Goal: Check status: Check status

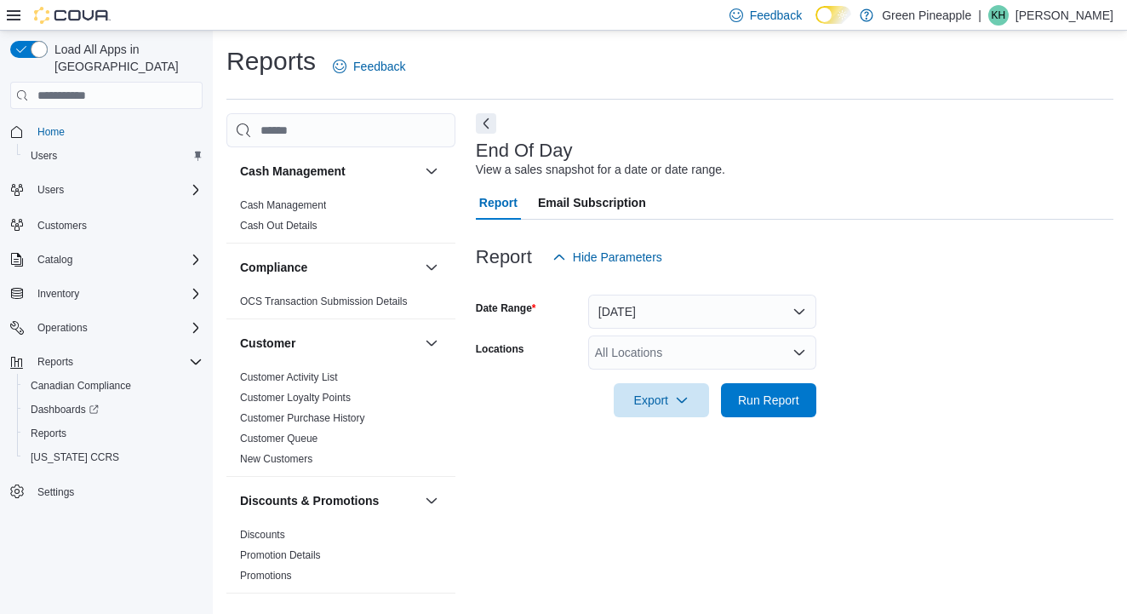
scroll to position [1086, 0]
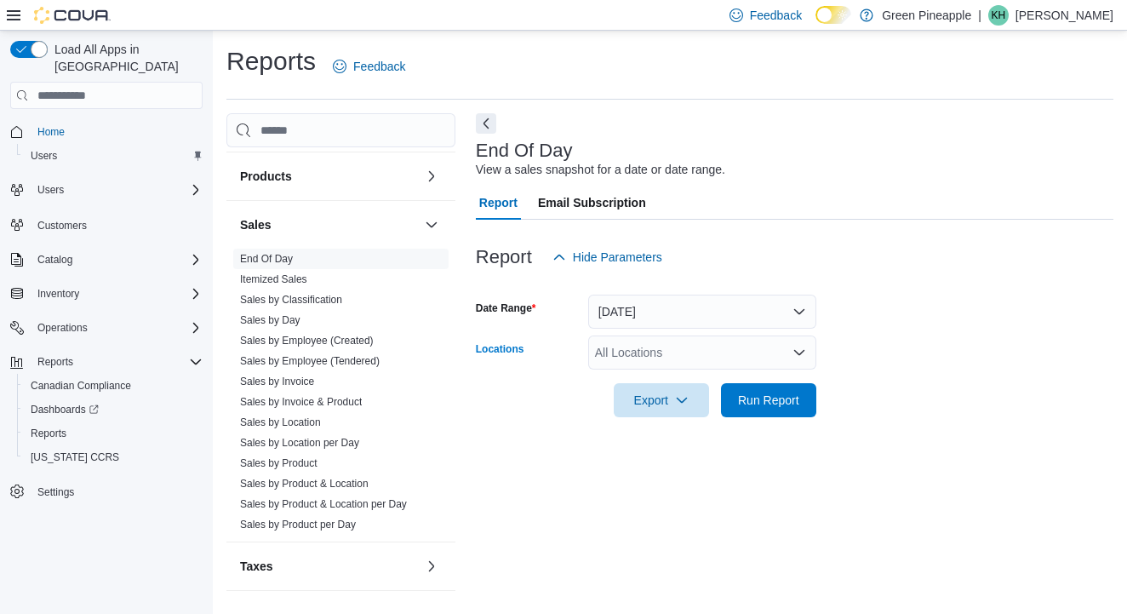
click at [693, 343] on div "All Locations" at bounding box center [702, 353] width 228 height 34
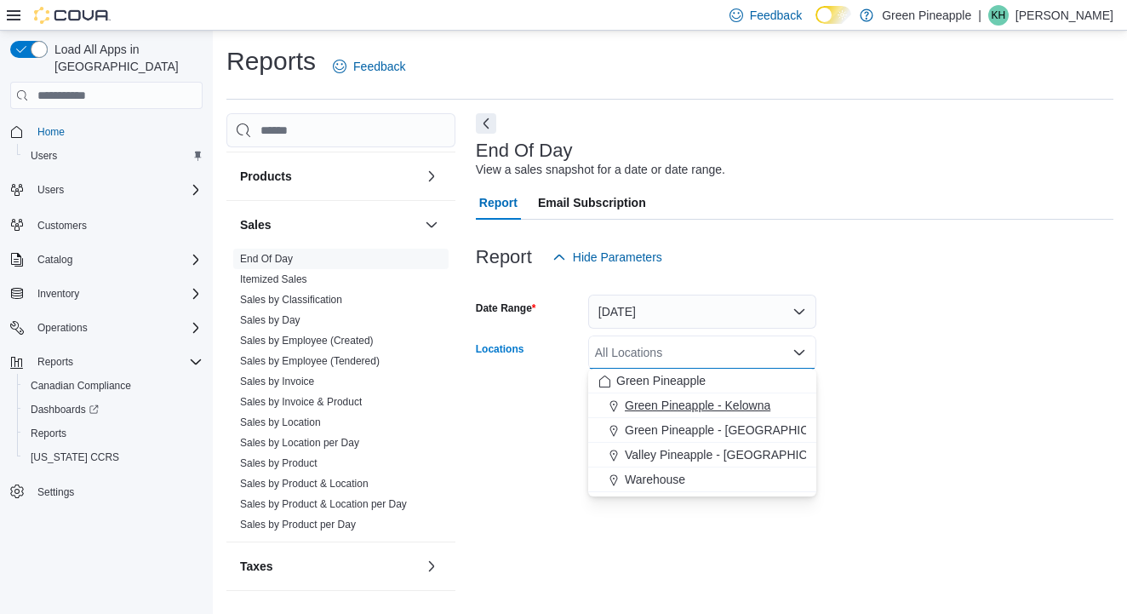
click at [738, 406] on span "Green Pineapple - Kelowna" at bounding box center [698, 405] width 146 height 17
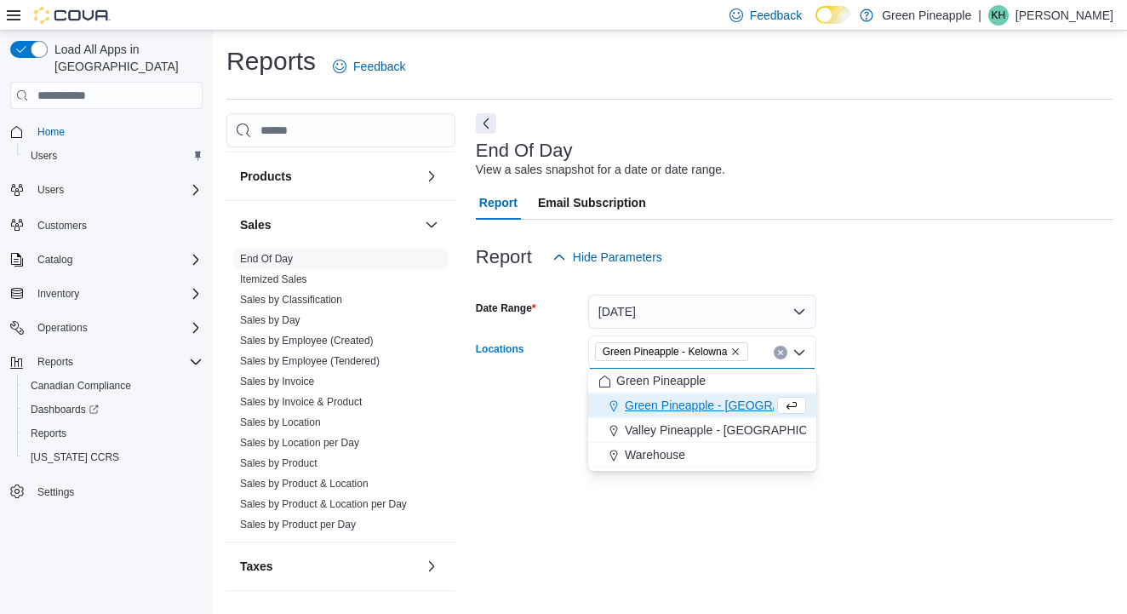
click at [914, 357] on form "Date Range [DATE] Locations Green [GEOGRAPHIC_DATA] - [GEOGRAPHIC_DATA] Combo b…" at bounding box center [795, 345] width 638 height 143
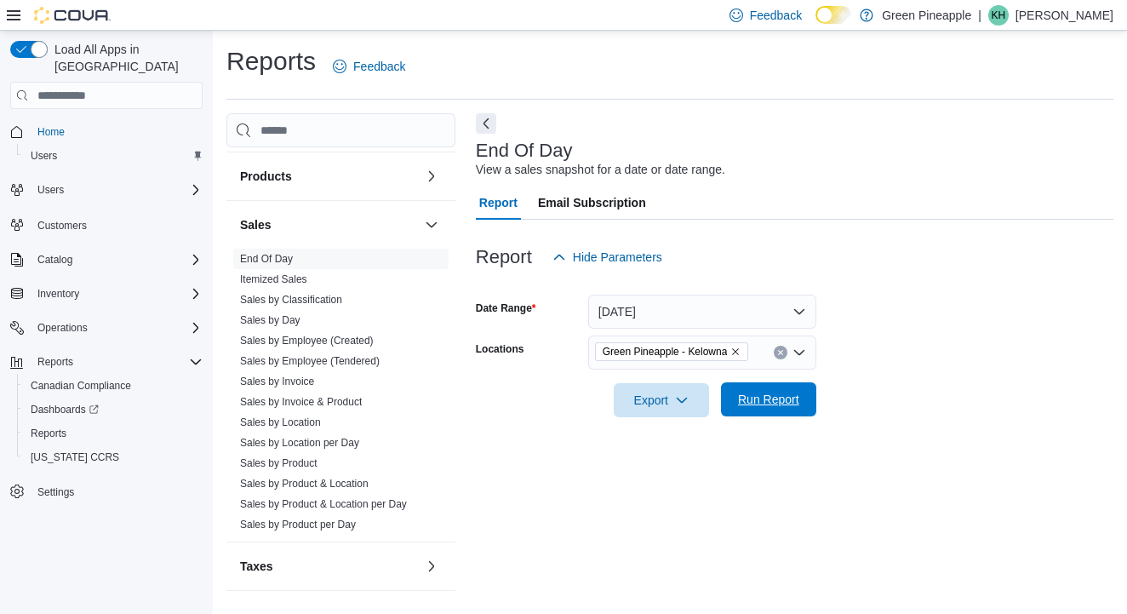
click at [796, 401] on span "Run Report" at bounding box center [768, 399] width 61 height 17
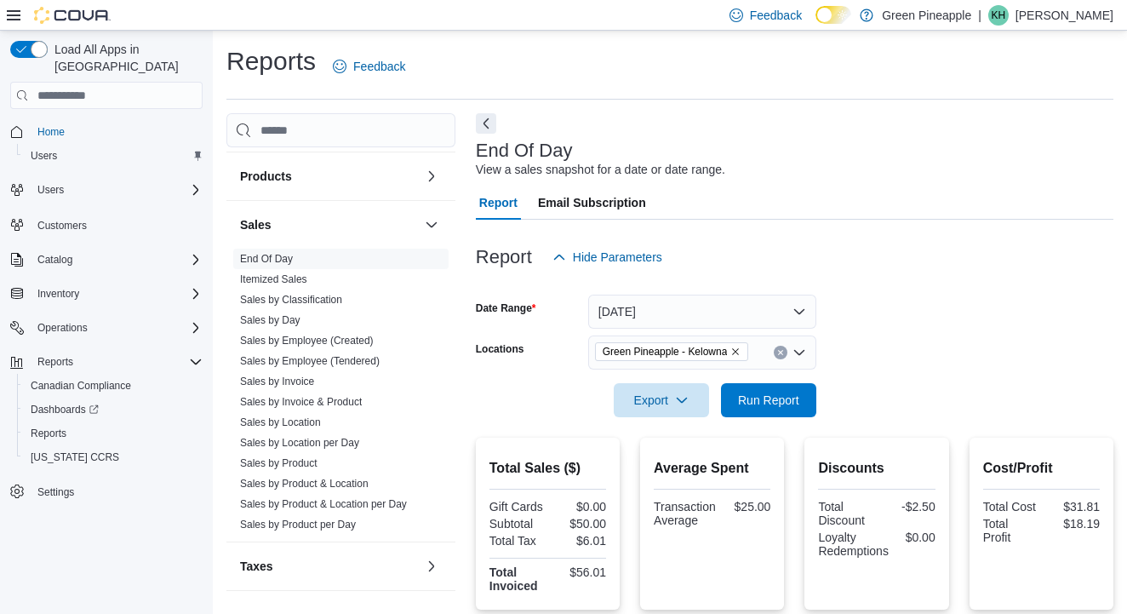
click at [741, 351] on icon "Remove Green Pineapple - Kelowna from selection in this group" at bounding box center [736, 352] width 10 height 10
click at [713, 350] on div "All Locations Combo box. Selected. Combo box input. All Locations. Type some te…" at bounding box center [702, 353] width 228 height 34
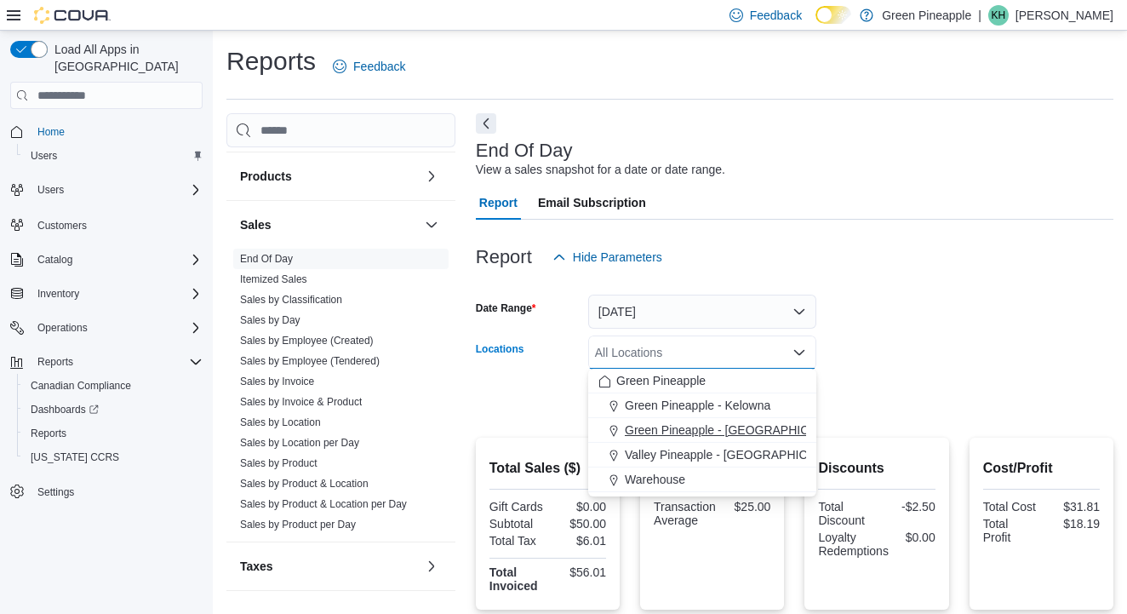
click at [706, 433] on span "Green Pineapple - [GEOGRAPHIC_DATA]" at bounding box center [737, 430] width 224 height 17
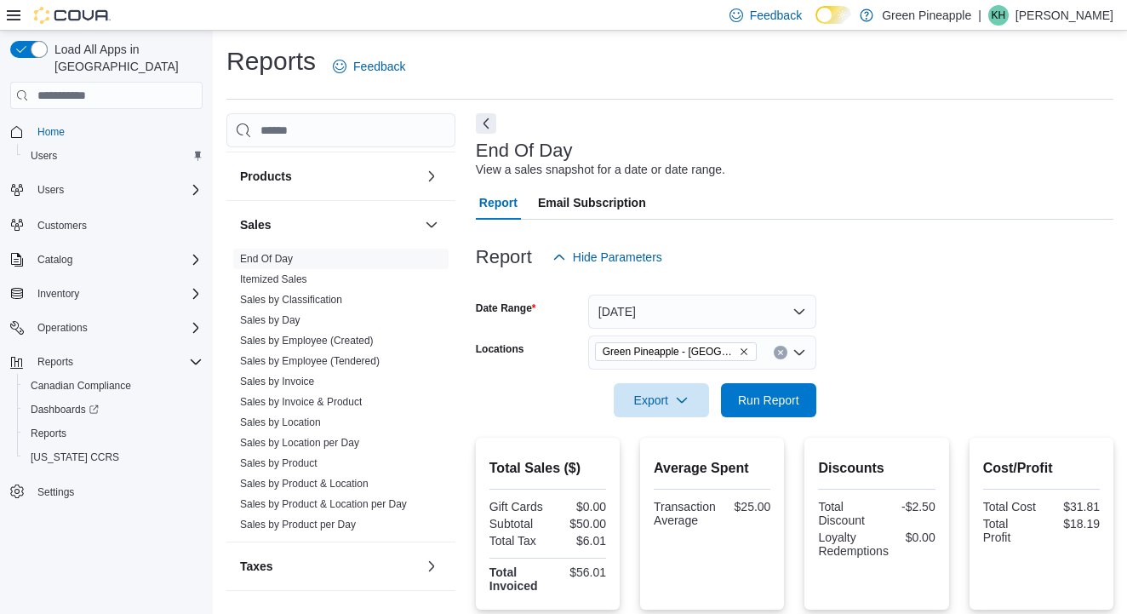
click at [1022, 304] on form "Date Range [DATE] Locations Green Pineapple - [GEOGRAPHIC_DATA] Export Run Repo…" at bounding box center [795, 345] width 638 height 143
click at [777, 403] on span "Run Report" at bounding box center [768, 399] width 61 height 17
click at [744, 355] on icon "Remove Green Pineapple - Warfield from selection in this group" at bounding box center [744, 352] width 10 height 10
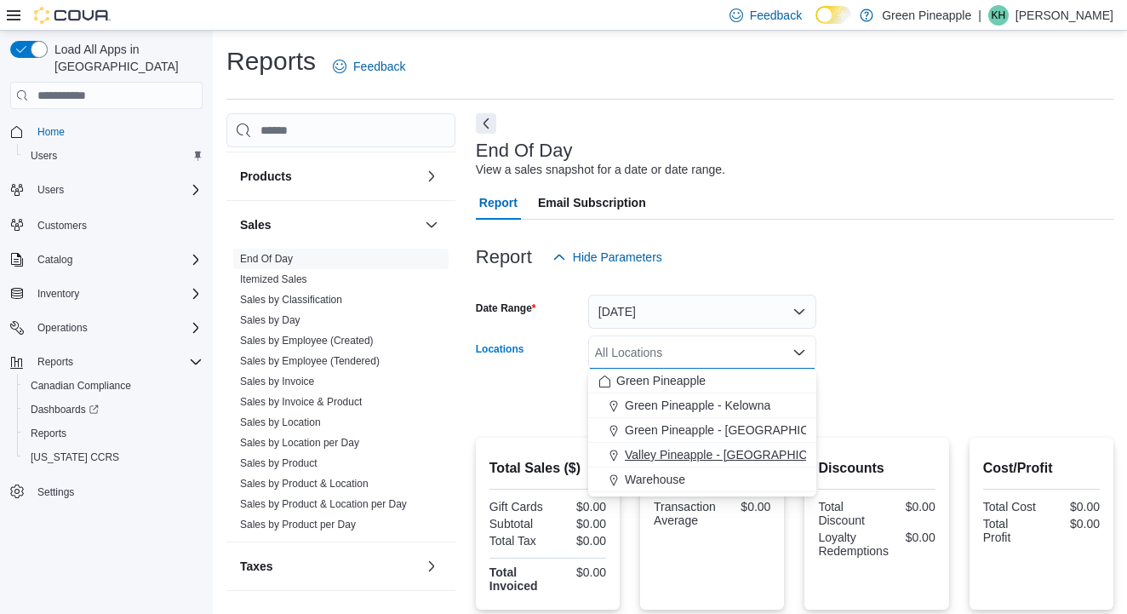
click at [740, 463] on span "Valley Pineapple - [GEOGRAPHIC_DATA]" at bounding box center [736, 454] width 222 height 17
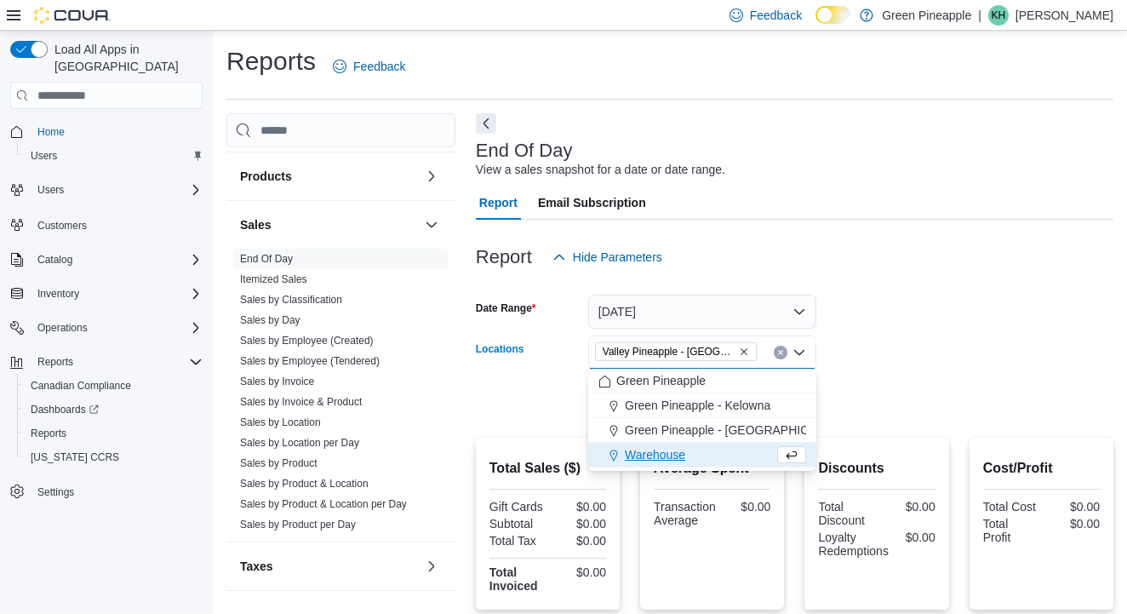
click at [911, 345] on form "Date Range [DATE] Locations Valley [GEOGRAPHIC_DATA] - [GEOGRAPHIC_DATA] Combo …" at bounding box center [795, 345] width 638 height 143
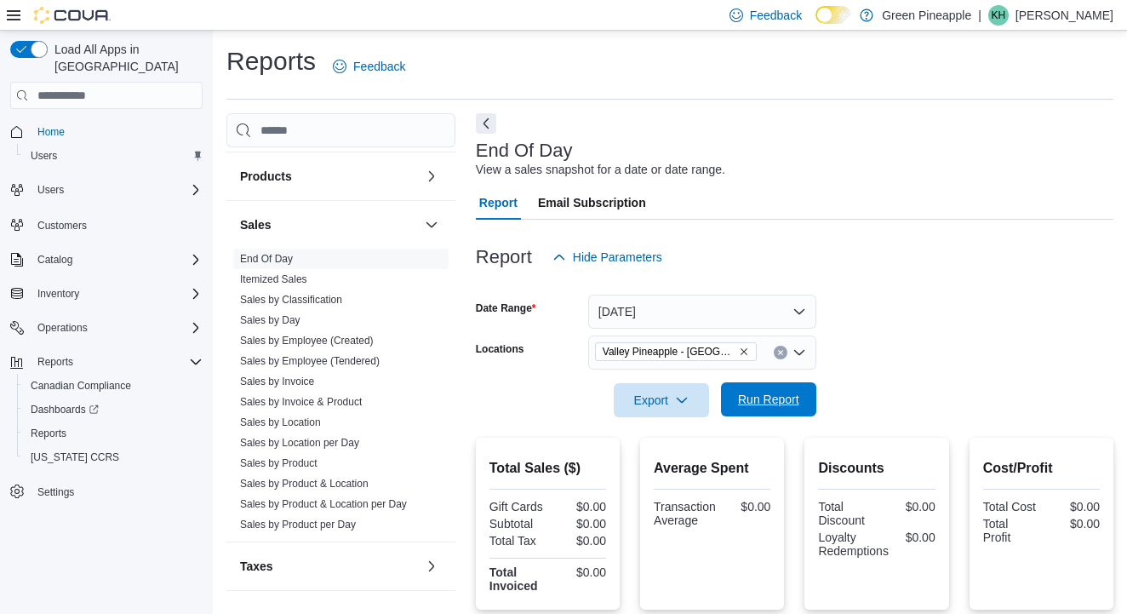
click at [777, 404] on span "Run Report" at bounding box center [768, 399] width 61 height 17
